Goal: Information Seeking & Learning: Check status

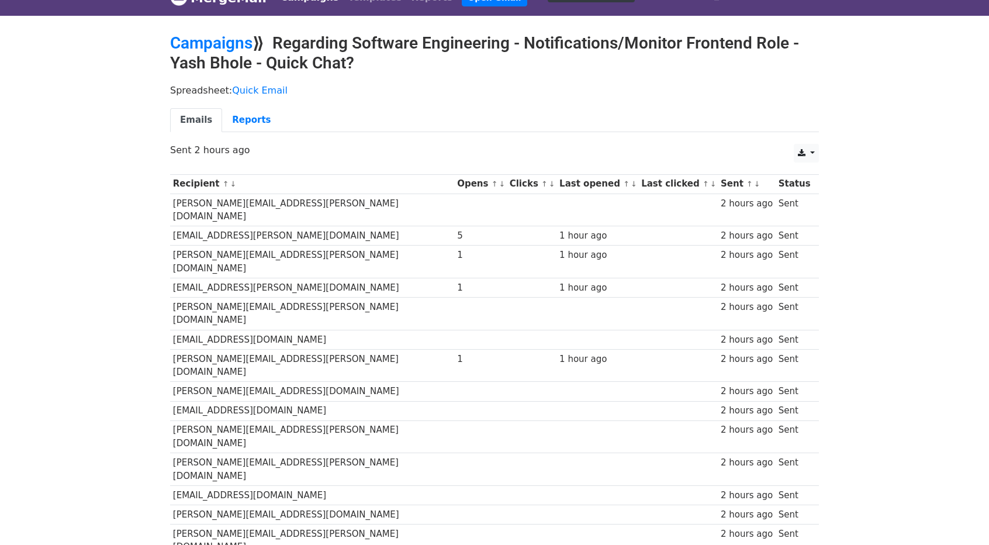
scroll to position [58, 0]
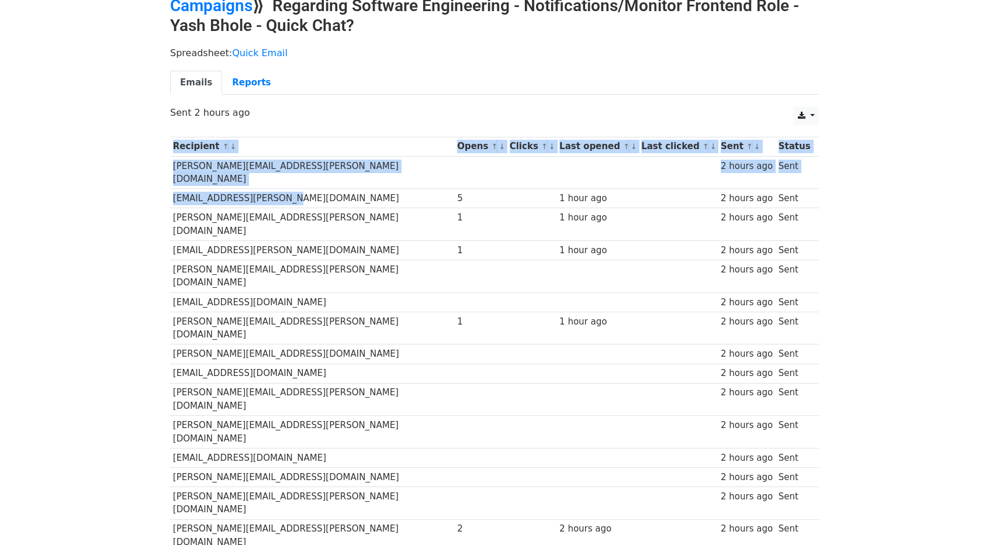
drag, startPoint x: 169, startPoint y: 180, endPoint x: 279, endPoint y: 179, distance: 109.3
click at [273, 179] on div "Recipient ↑ ↓ Opens ↑ ↓ Clicks ↑ ↓ Last opened ↑ ↓ Last clicked ↑ ↓ Sent ↑ ↓ St…" at bounding box center [494, 346] width 666 height 430
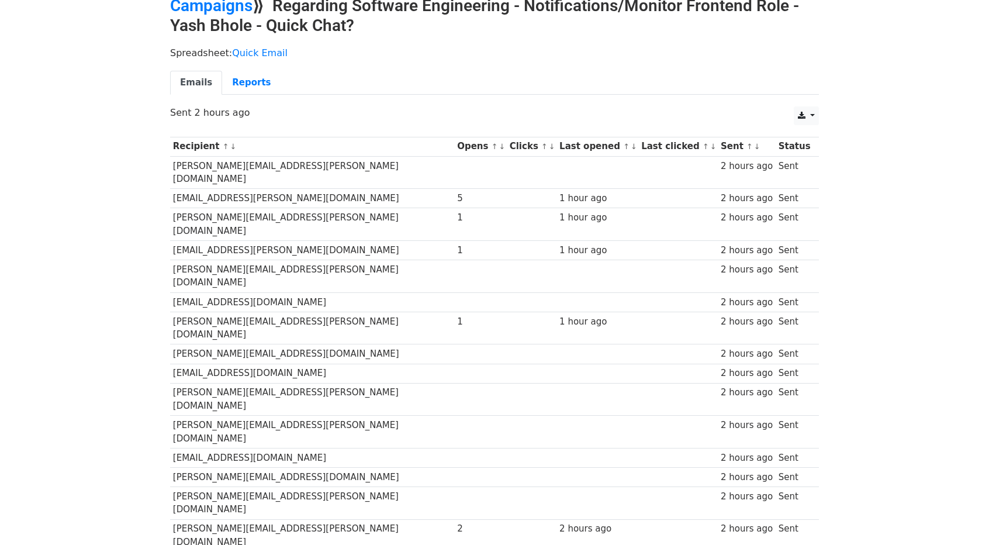
click at [304, 189] on td "jade.arrington@docusign.com" at bounding box center [312, 198] width 284 height 19
drag, startPoint x: 172, startPoint y: 185, endPoint x: 309, endPoint y: 186, distance: 136.7
click at [314, 189] on td "jade.arrington@docusign.com" at bounding box center [312, 198] width 284 height 19
copy td "jade.arrington@docusign.com"
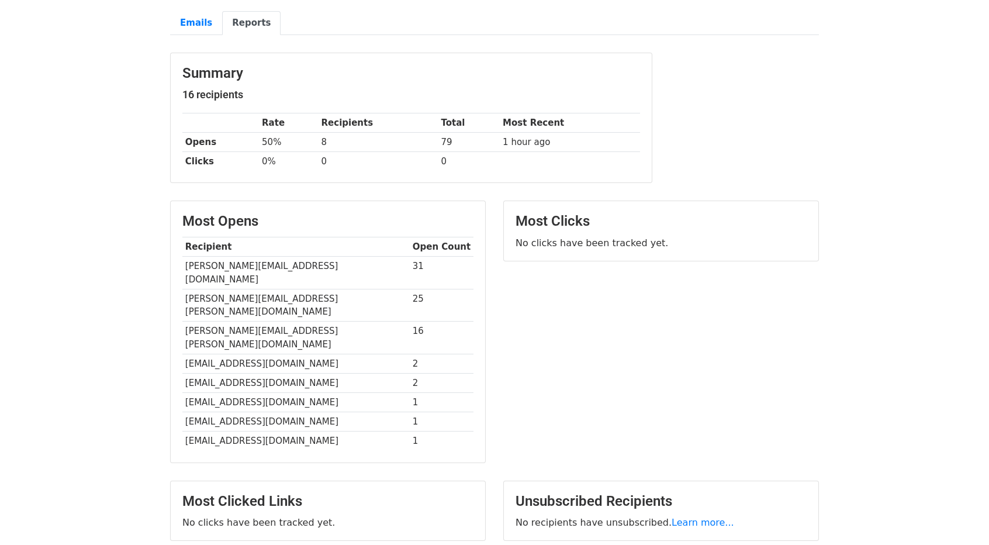
scroll to position [175, 0]
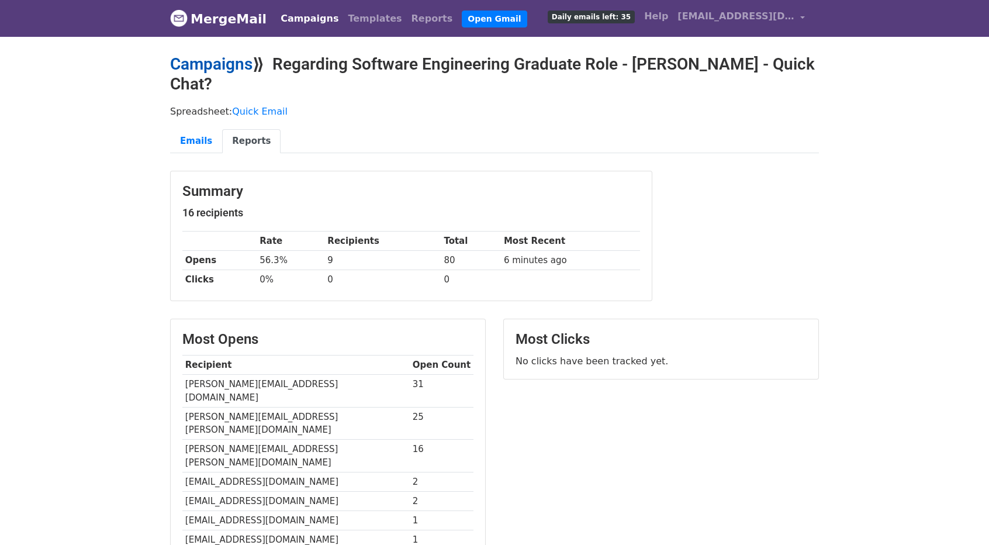
click at [193, 62] on link "Campaigns" at bounding box center [211, 63] width 82 height 19
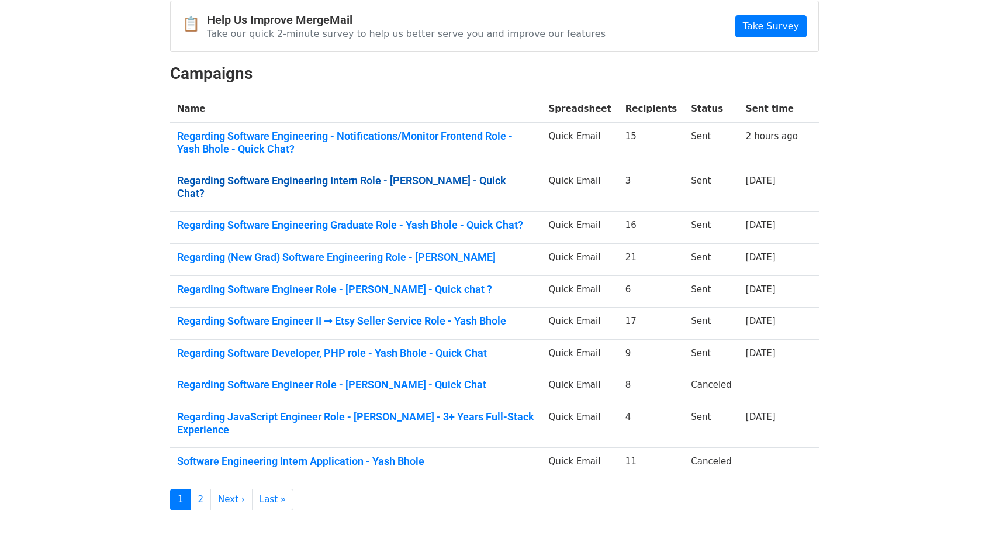
click at [372, 180] on link "Regarding Software Engineering Intern Role - [PERSON_NAME] - Quick Chat?" at bounding box center [356, 186] width 358 height 25
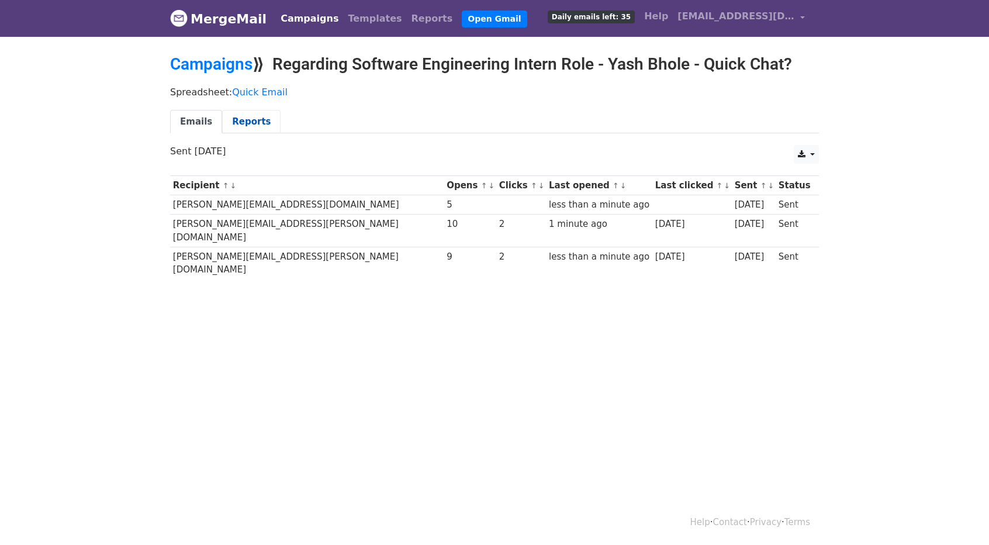
click at [241, 119] on link "Reports" at bounding box center [251, 122] width 58 height 24
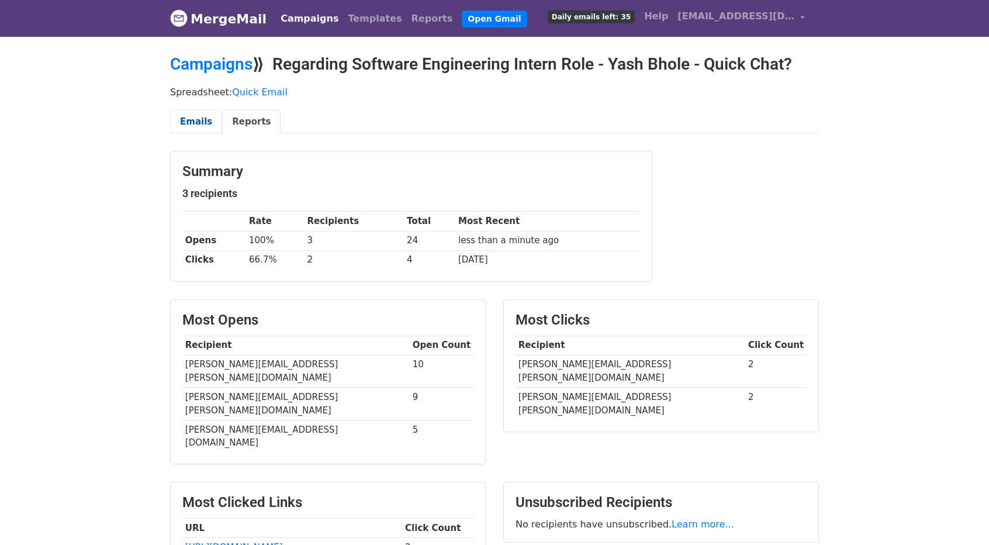
click at [199, 126] on link "Emails" at bounding box center [196, 122] width 52 height 24
